Goal: Check status

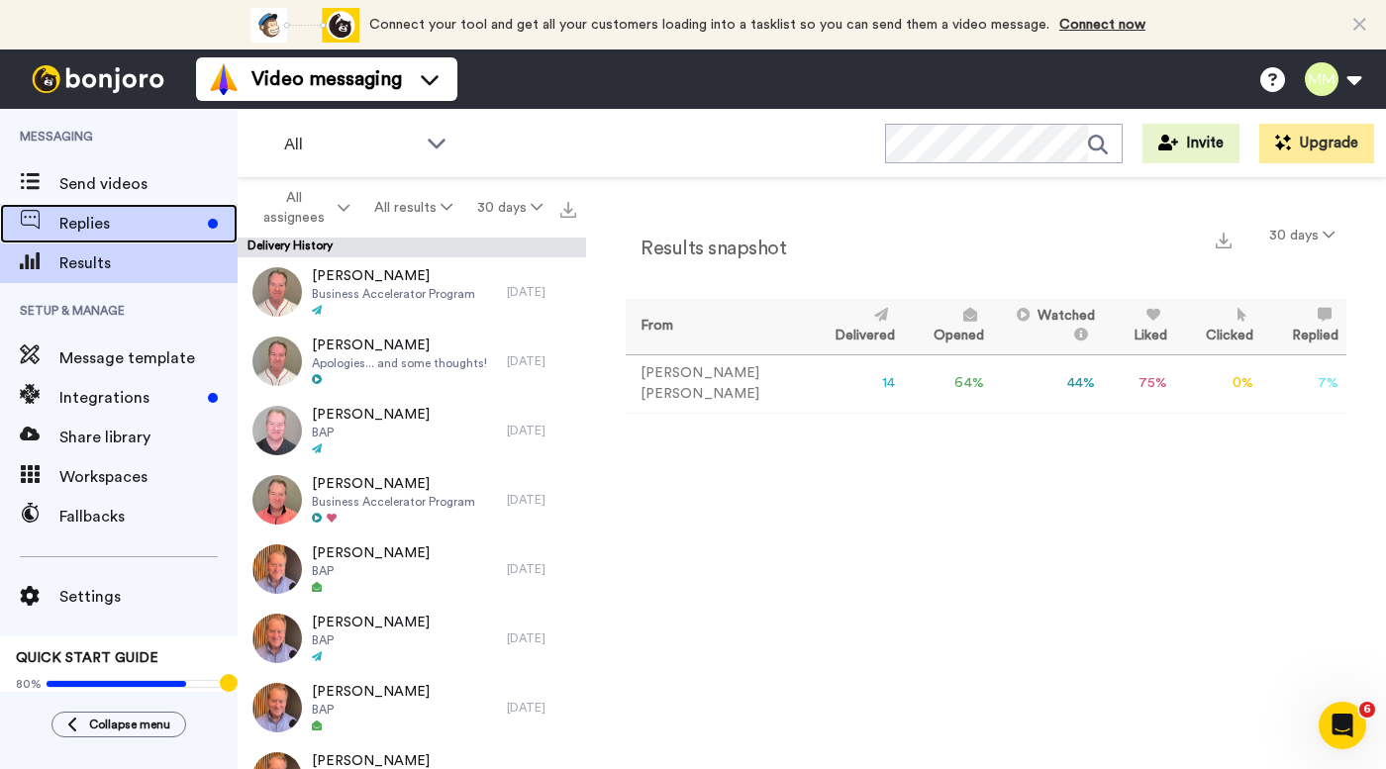
click at [141, 223] on span "Replies" at bounding box center [129, 224] width 141 height 24
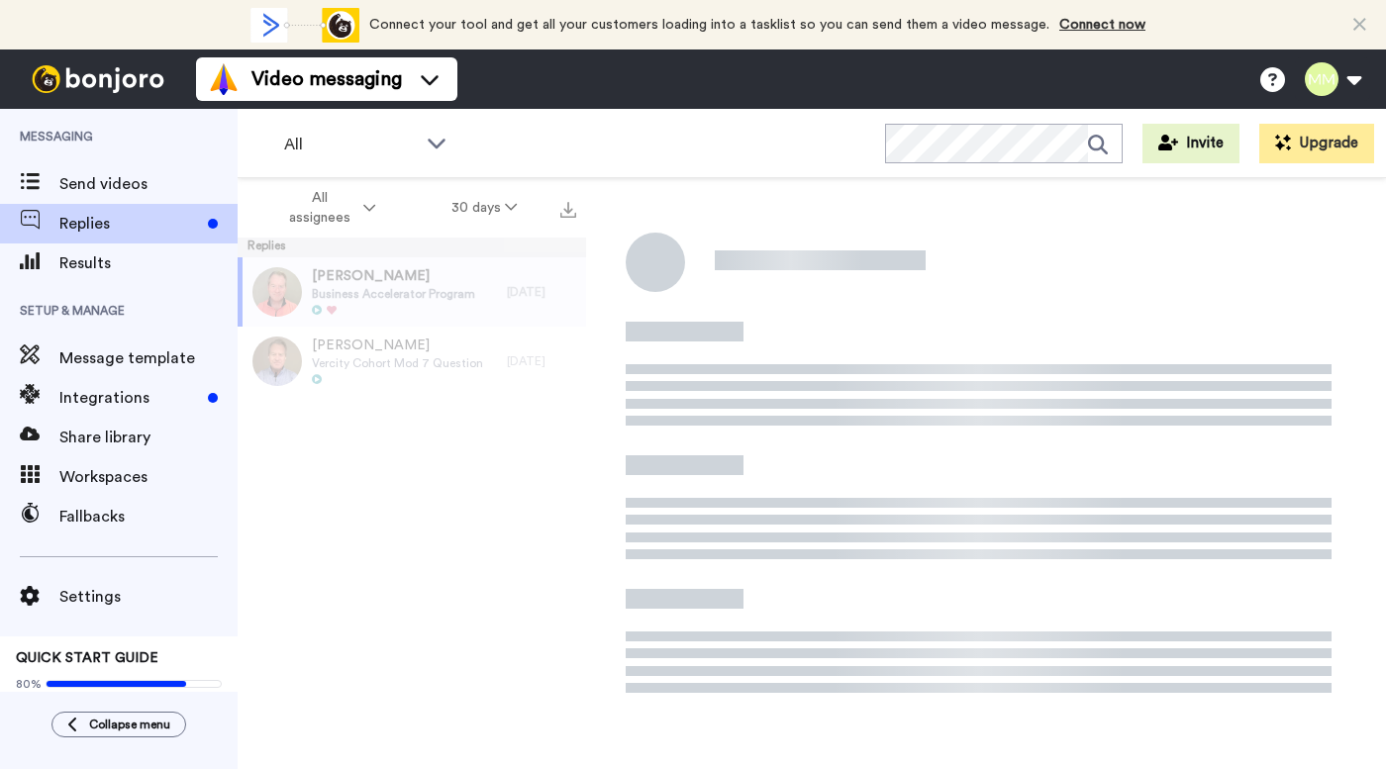
scroll to position [222, 0]
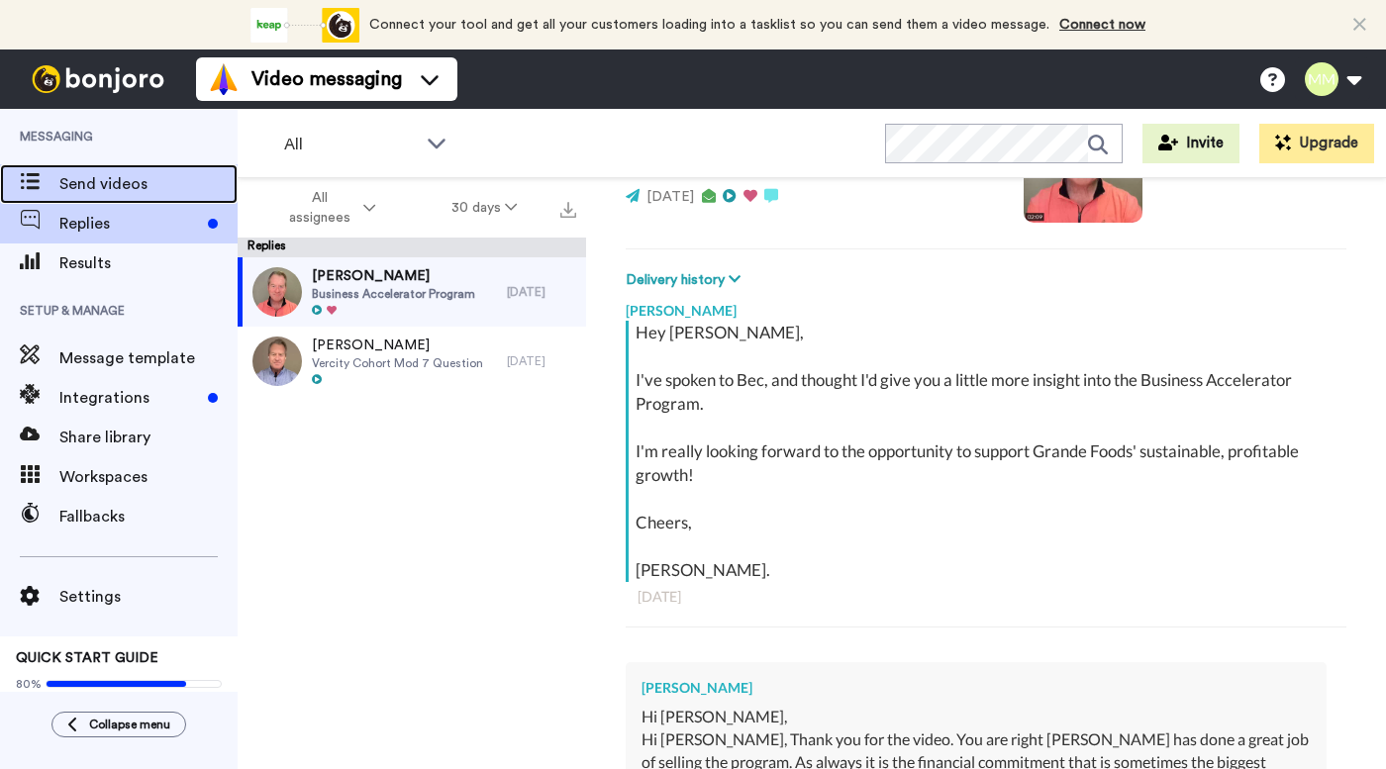
click at [137, 186] on span "Send videos" at bounding box center [148, 184] width 178 height 24
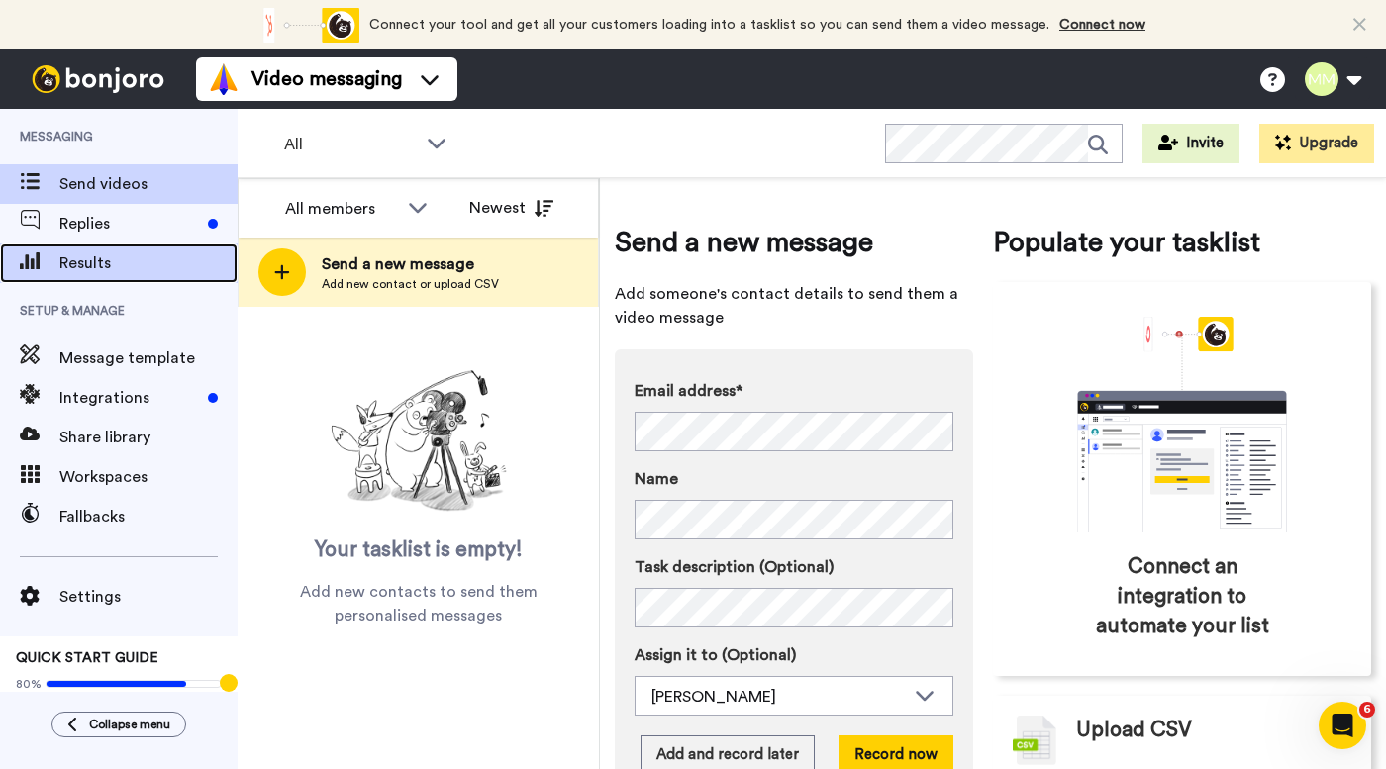
click at [157, 260] on span "Results" at bounding box center [148, 264] width 178 height 24
